Goal: Task Accomplishment & Management: Complete application form

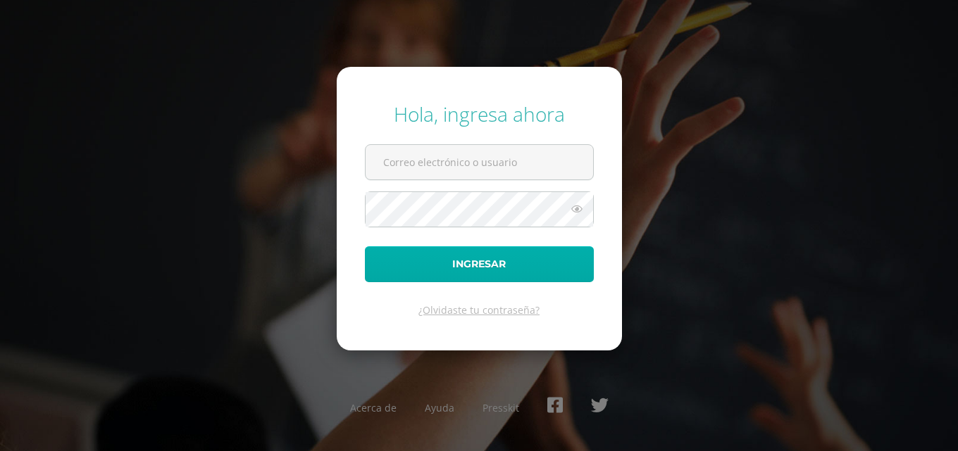
type input "COS00230@osoriosandoval.edu.gt"
click at [565, 258] on button "Ingresar" at bounding box center [479, 264] width 229 height 36
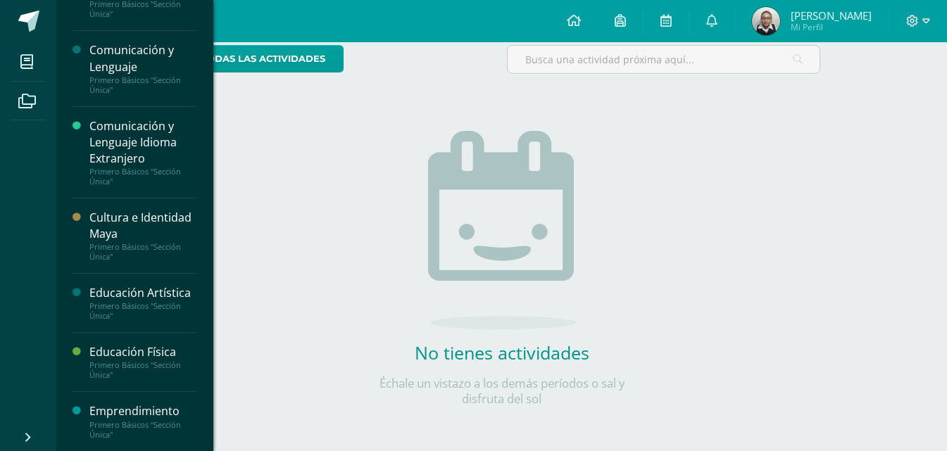
scroll to position [141, 0]
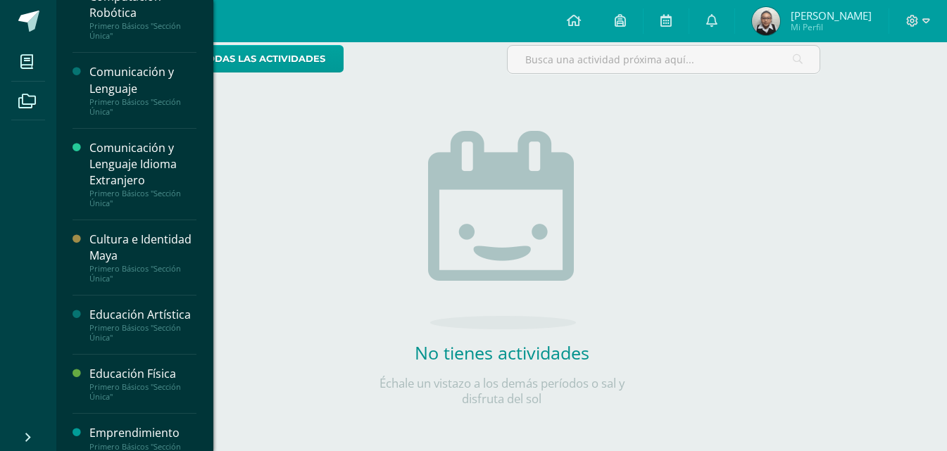
drag, startPoint x: 217, startPoint y: 151, endPoint x: 213, endPoint y: 70, distance: 81.1
click at [213, 70] on body "Hola Hilary Marylí, bienvenido a Edoo! Mis cursos Archivos Cerrar panel Ciencia…" at bounding box center [473, 164] width 947 height 574
click at [182, 23] on div "Primero Básicos "Sección Única"" at bounding box center [142, 31] width 107 height 20
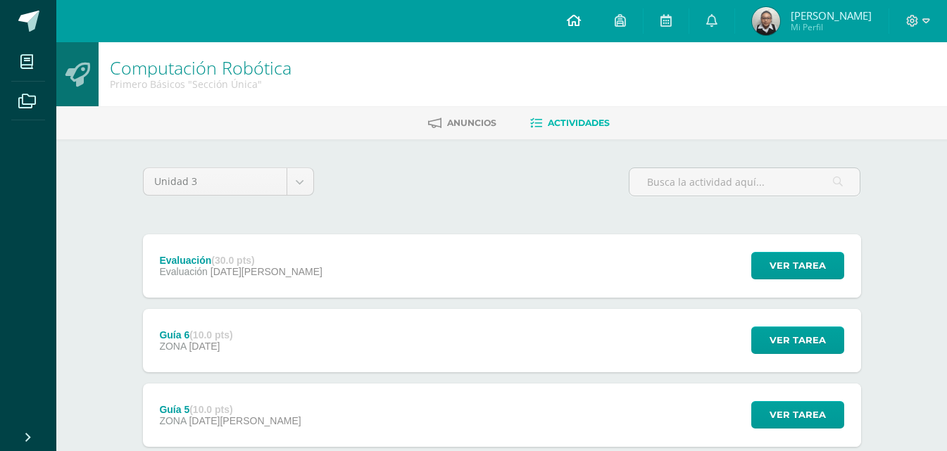
click at [594, 11] on link at bounding box center [574, 21] width 48 height 42
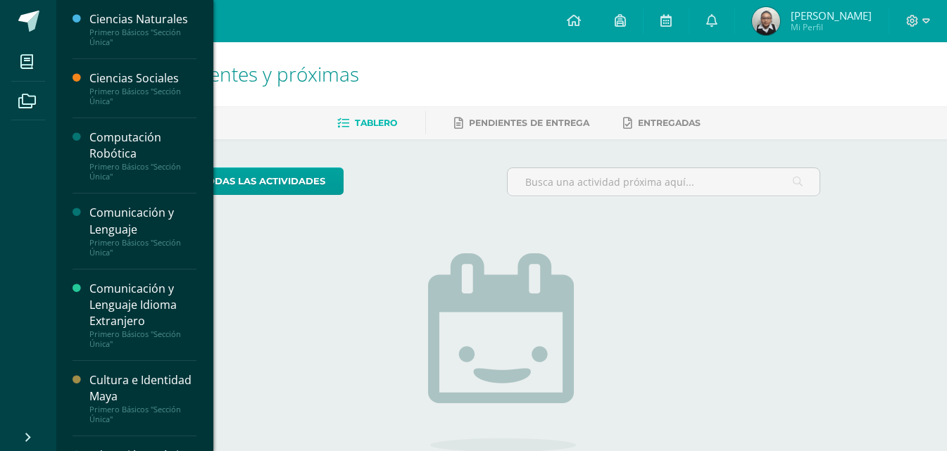
click at [128, 159] on div "Computación Robótica" at bounding box center [142, 146] width 107 height 32
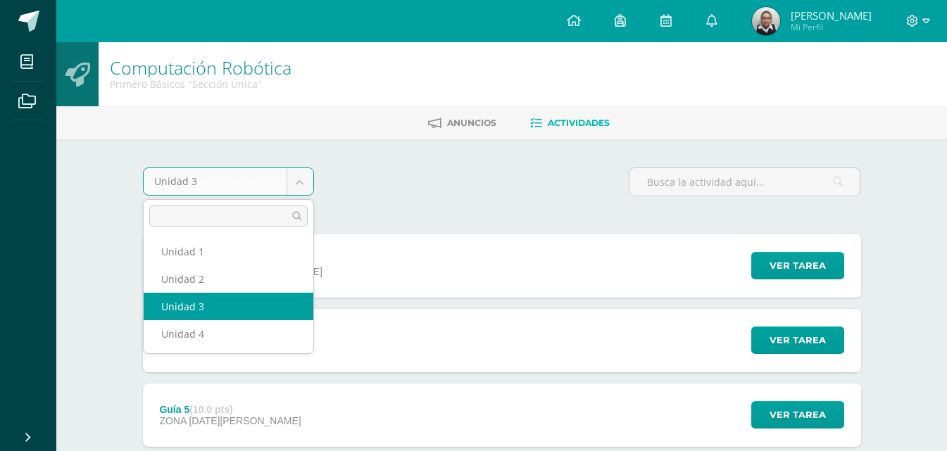
click at [304, 175] on body "Mis cursos Archivos Cerrar panel Ciencias Naturales Primero Básicos "Sección Ún…" at bounding box center [473, 457] width 947 height 914
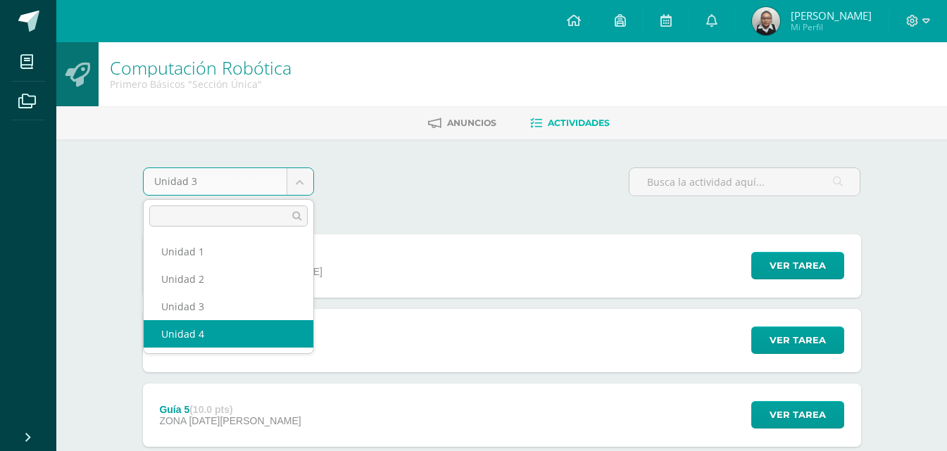
select select "Unidad 4"
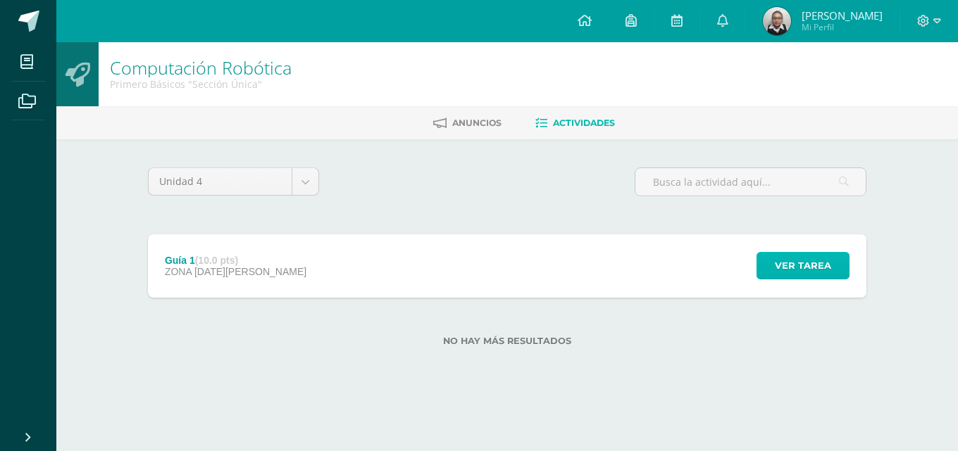
click at [785, 277] on span "Ver tarea" at bounding box center [803, 266] width 56 height 26
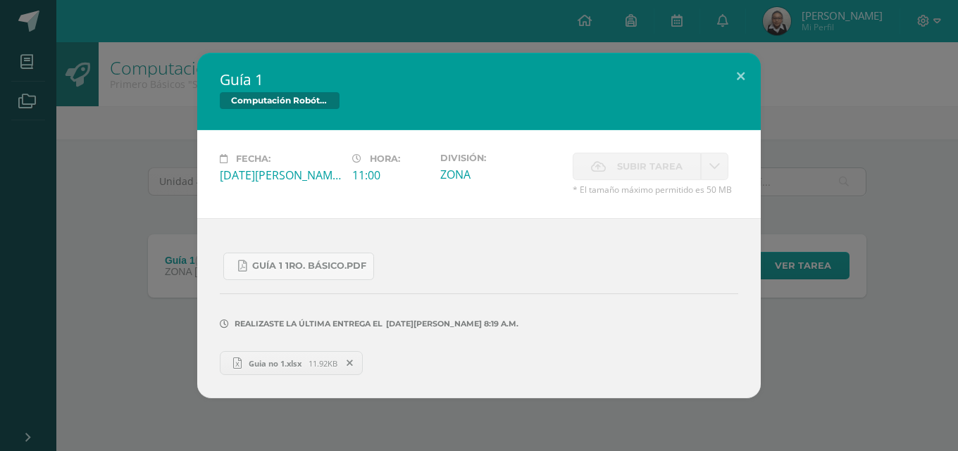
click at [290, 363] on span "Guia no 1.xlsx" at bounding box center [275, 363] width 67 height 11
click at [575, 215] on div "Fecha: Lunes 11 de Agosto Hora: 11:00 División: ZONA" at bounding box center [478, 174] width 563 height 88
drag, startPoint x: 575, startPoint y: 215, endPoint x: 454, endPoint y: 210, distance: 120.5
click at [514, 212] on div "Fecha: Lunes 11 de Agosto Hora: 11:00 División: ZONA" at bounding box center [478, 174] width 563 height 88
drag, startPoint x: 437, startPoint y: 213, endPoint x: 735, endPoint y: 355, distance: 330.0
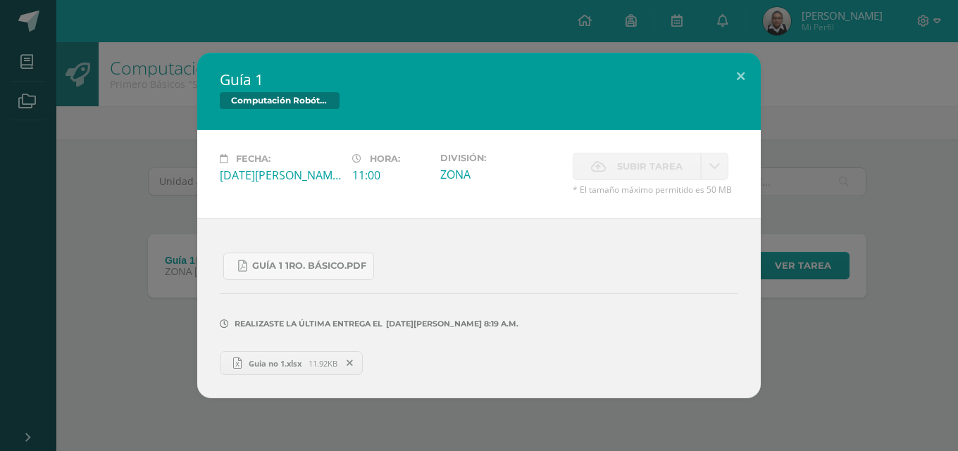
click at [735, 355] on div "Guía 1 Computación Robótica Fecha: Lunes 11 de Agosto Hora: 11:00 División: ZONA" at bounding box center [478, 226] width 563 height 346
drag, startPoint x: 796, startPoint y: 217, endPoint x: 803, endPoint y: 182, distance: 36.0
click at [796, 217] on div "Guía 1 Computación Robótica Fecha: Lunes 11 de Agosto Hora: 11:00 División: ZONA" at bounding box center [479, 226] width 946 height 346
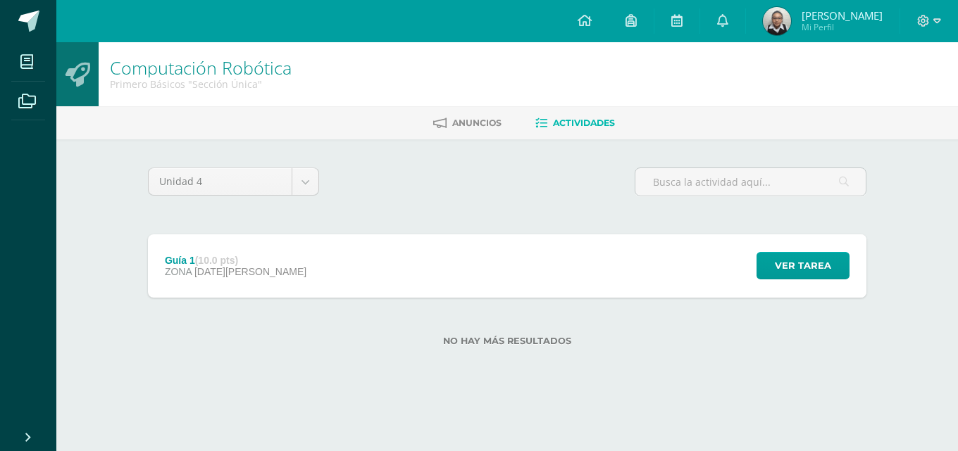
click at [237, 391] on html "Mis cursos Archivos Cerrar panel Ciencias Naturales Primero Básicos "Sección Ún…" at bounding box center [479, 195] width 958 height 391
click at [638, 361] on div "No hay más resultados" at bounding box center [507, 330] width 718 height 65
click at [802, 251] on div "Ver tarea" at bounding box center [800, 265] width 131 height 63
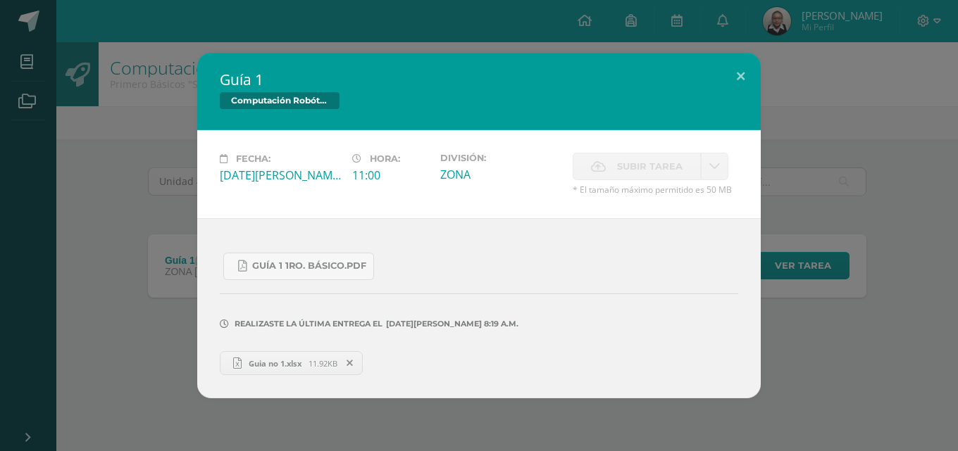
click at [286, 372] on link "Guia no 1.xlsx 11.92KB" at bounding box center [291, 363] width 143 height 24
click at [741, 83] on button at bounding box center [740, 77] width 40 height 48
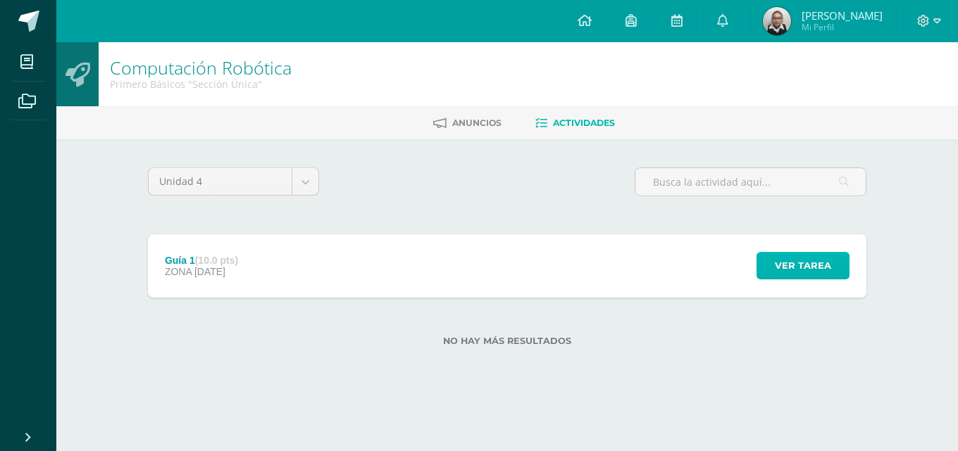
click at [766, 262] on button "Ver tarea" at bounding box center [802, 265] width 93 height 27
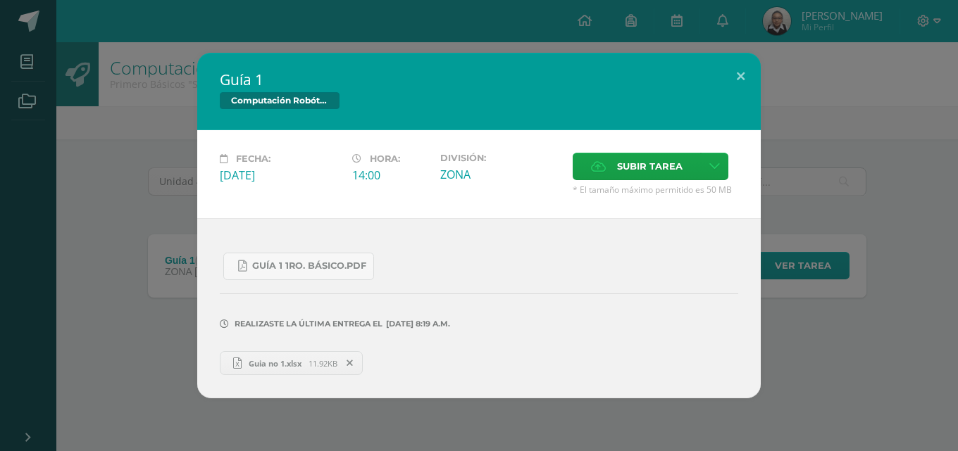
drag, startPoint x: 671, startPoint y: 214, endPoint x: 678, endPoint y: 209, distance: 8.6
click at [673, 212] on div "Fecha: [DATE] Hora: 14:00 División: ZONA Subir tarea Cancelar" at bounding box center [478, 174] width 563 height 88
click at [632, 172] on span "Subir tarea" at bounding box center [649, 166] width 65 height 26
click at [0, 0] on input "Subir tarea" at bounding box center [0, 0] width 0 height 0
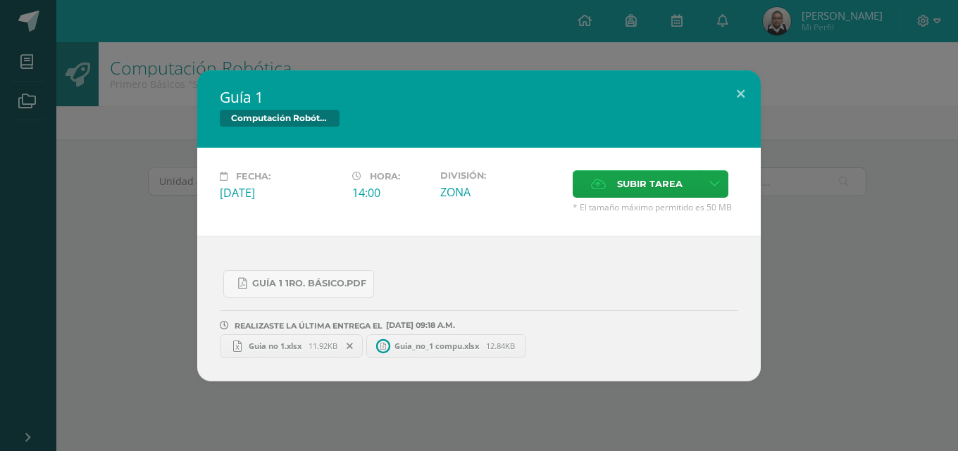
click at [350, 344] on icon at bounding box center [349, 346] width 6 height 10
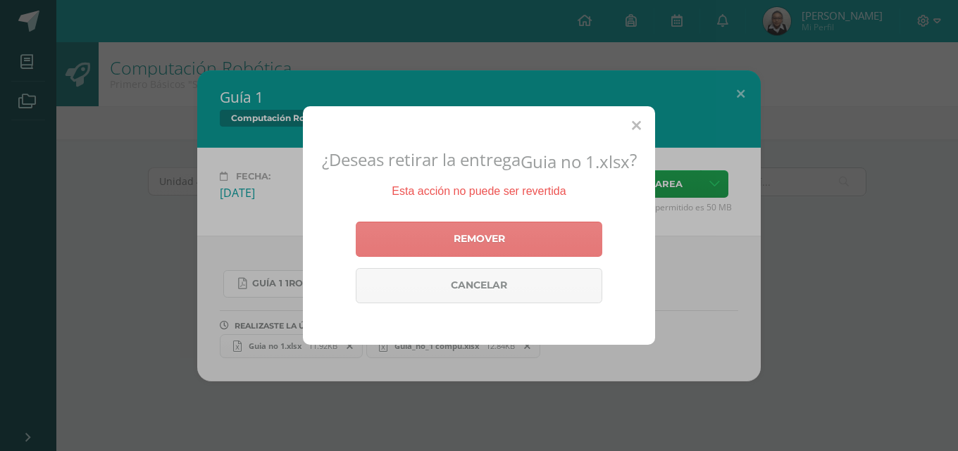
click at [458, 242] on link "Remover" at bounding box center [479, 239] width 246 height 35
